Goal: Transaction & Acquisition: Subscribe to service/newsletter

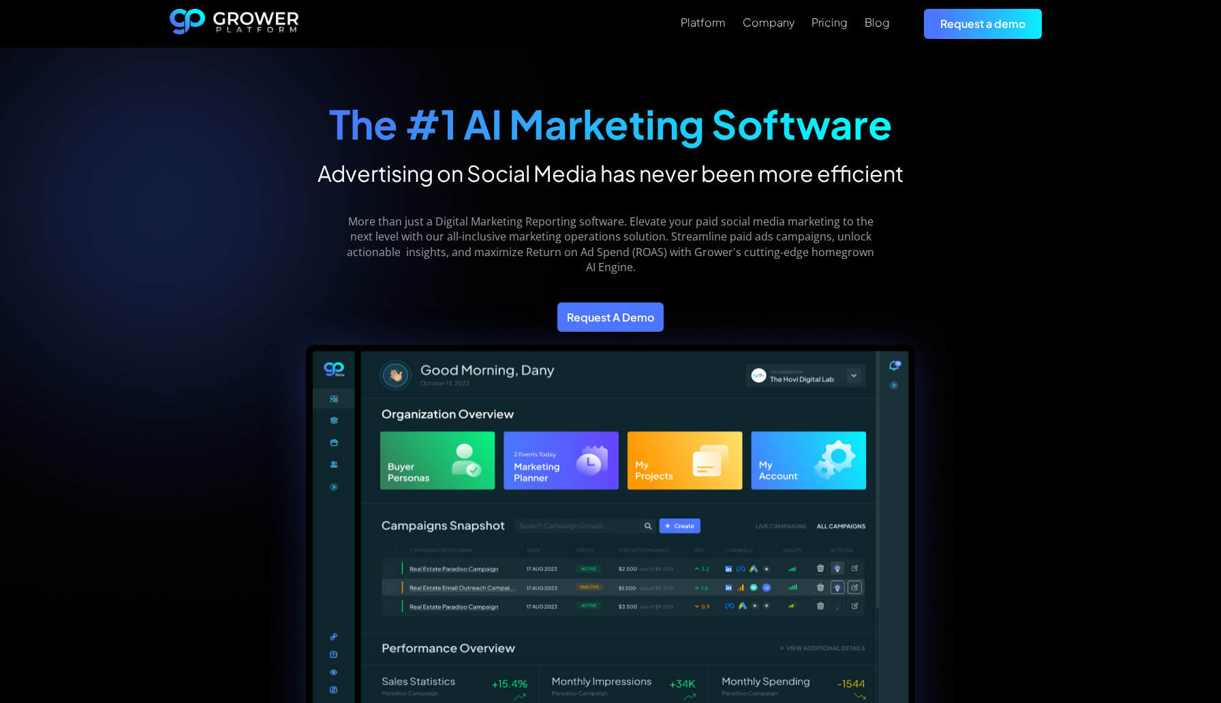
click at [673, 170] on h2 "Advertising on Social Media has never been more efficient" at bounding box center [611, 172] width 586 height 27
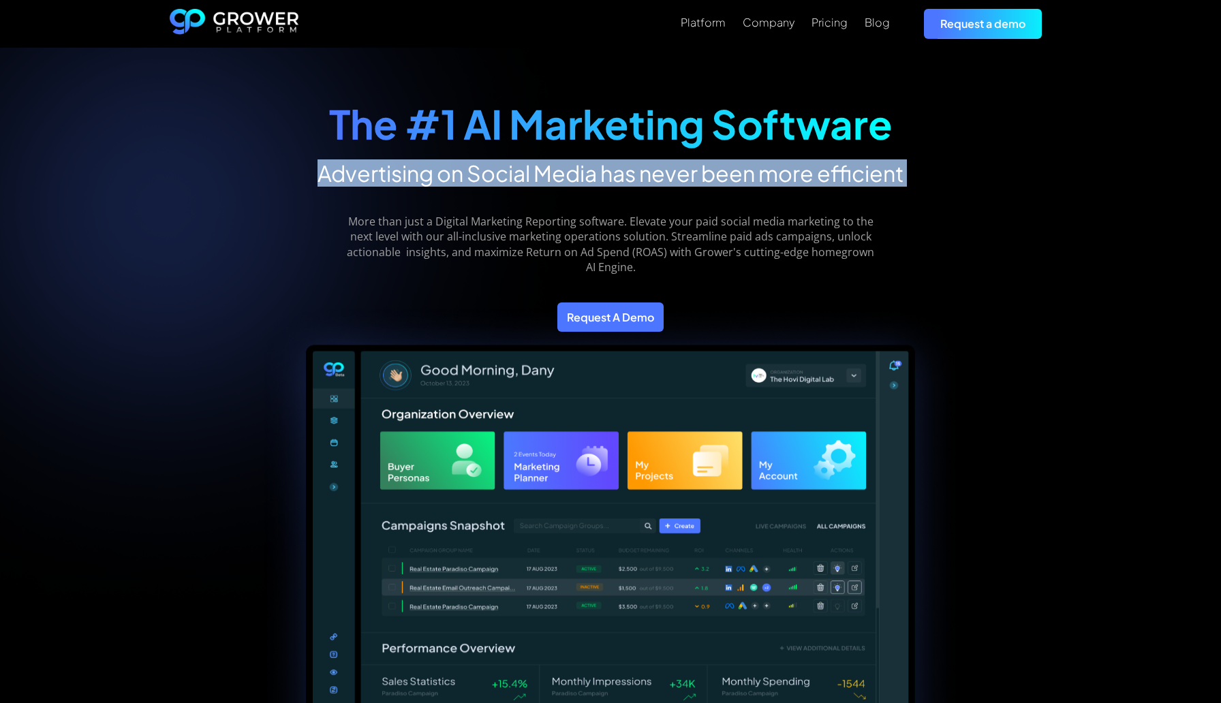
click at [673, 170] on h2 "Advertising on Social Media has never been more efficient" at bounding box center [611, 172] width 586 height 27
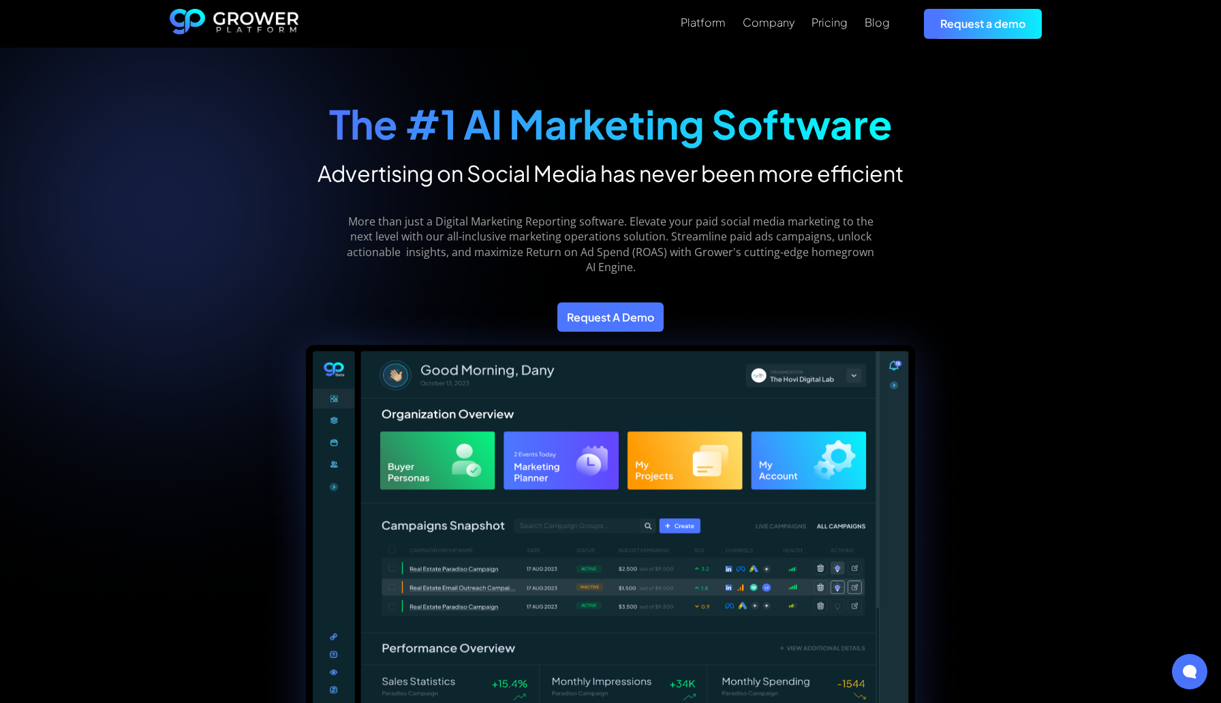
click at [670, 206] on div "More than just a Digital Marketing Reporting software. Elevate your paid social…" at bounding box center [610, 234] width 547 height 95
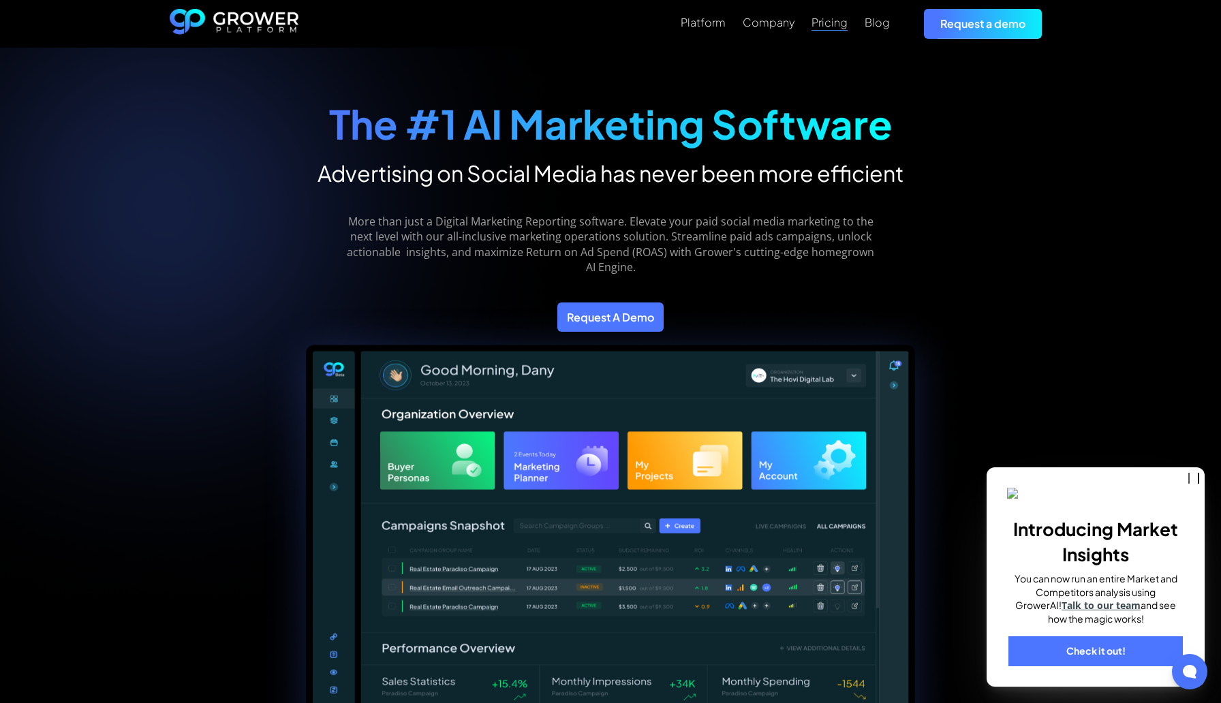
click at [824, 24] on div "Pricing" at bounding box center [830, 22] width 36 height 13
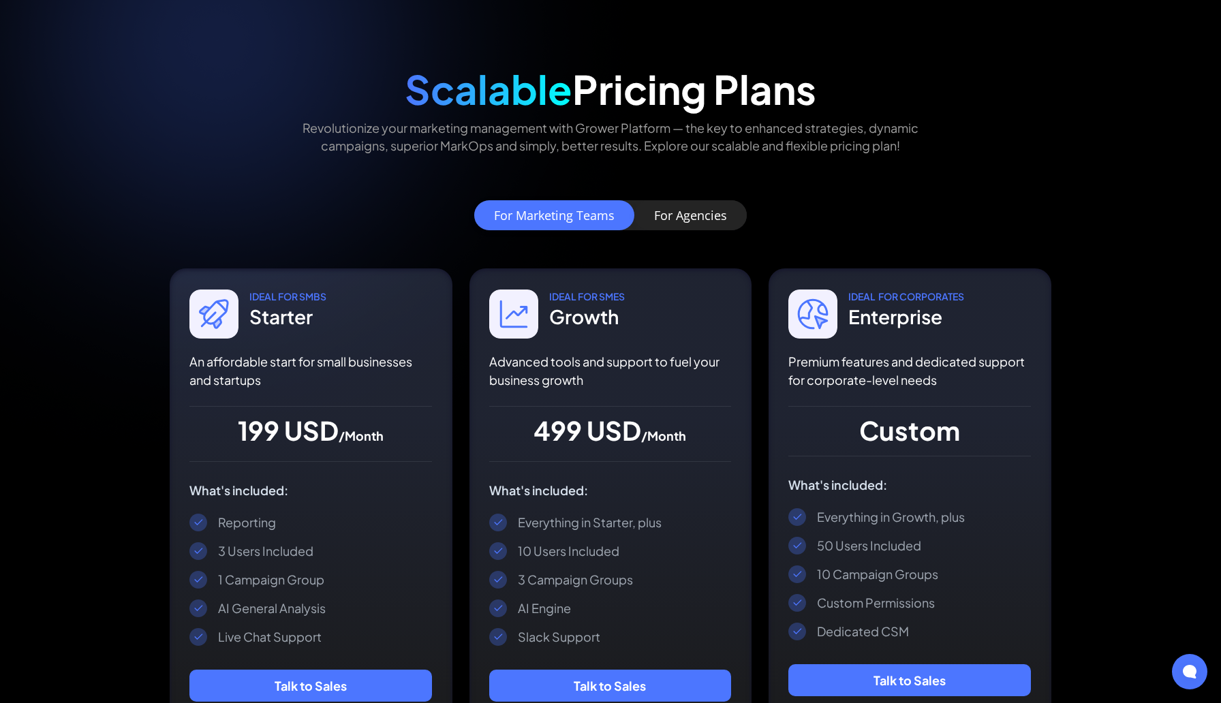
scroll to position [55, 0]
